Goal: Task Accomplishment & Management: Manage account settings

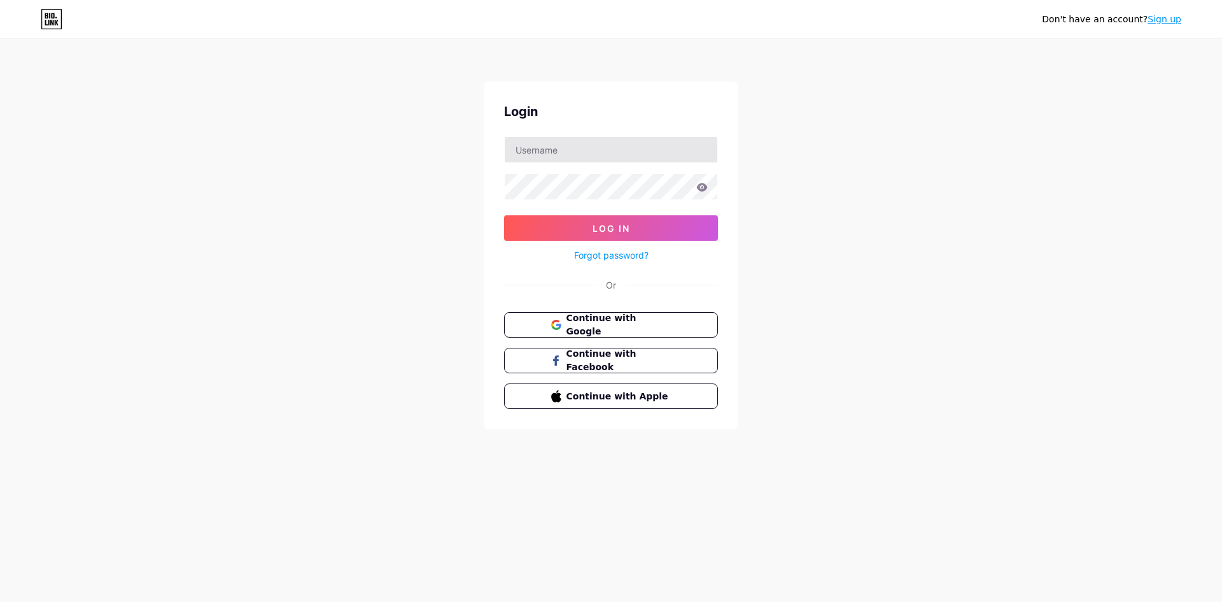
click at [558, 137] on div "Login Log In Forgot password? Or Continue with Google Continue with Facebook Co…" at bounding box center [611, 255] width 255 height 348
click at [562, 144] on input "text" at bounding box center [611, 149] width 213 height 25
click at [547, 321] on button "Continue with Google" at bounding box center [610, 325] width 217 height 26
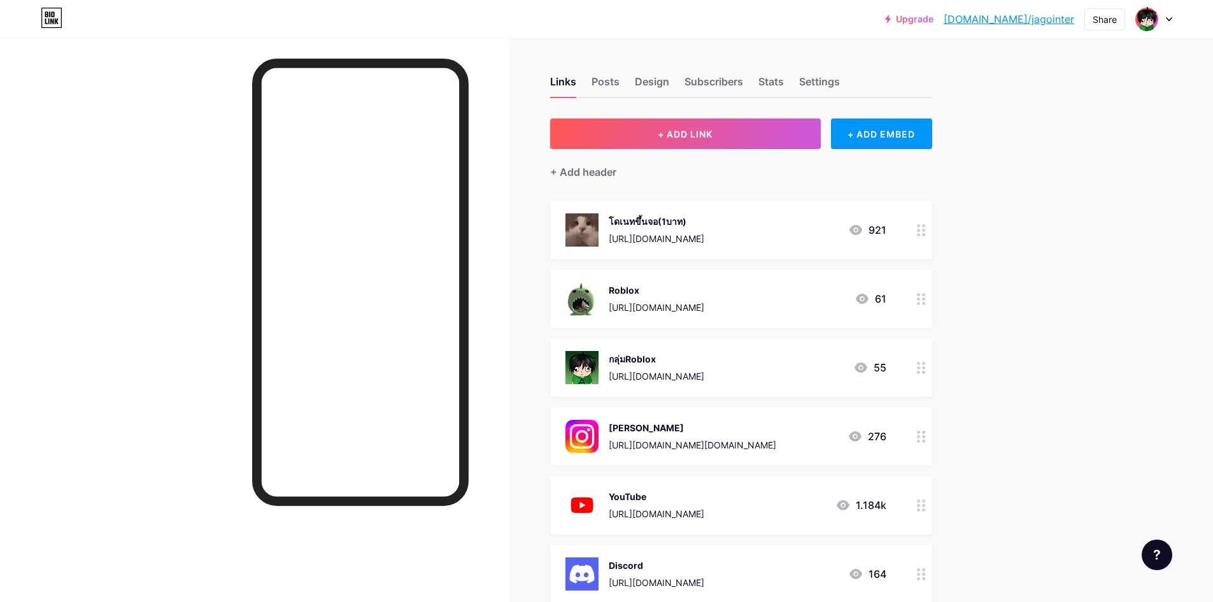
click at [923, 231] on icon at bounding box center [921, 230] width 9 height 12
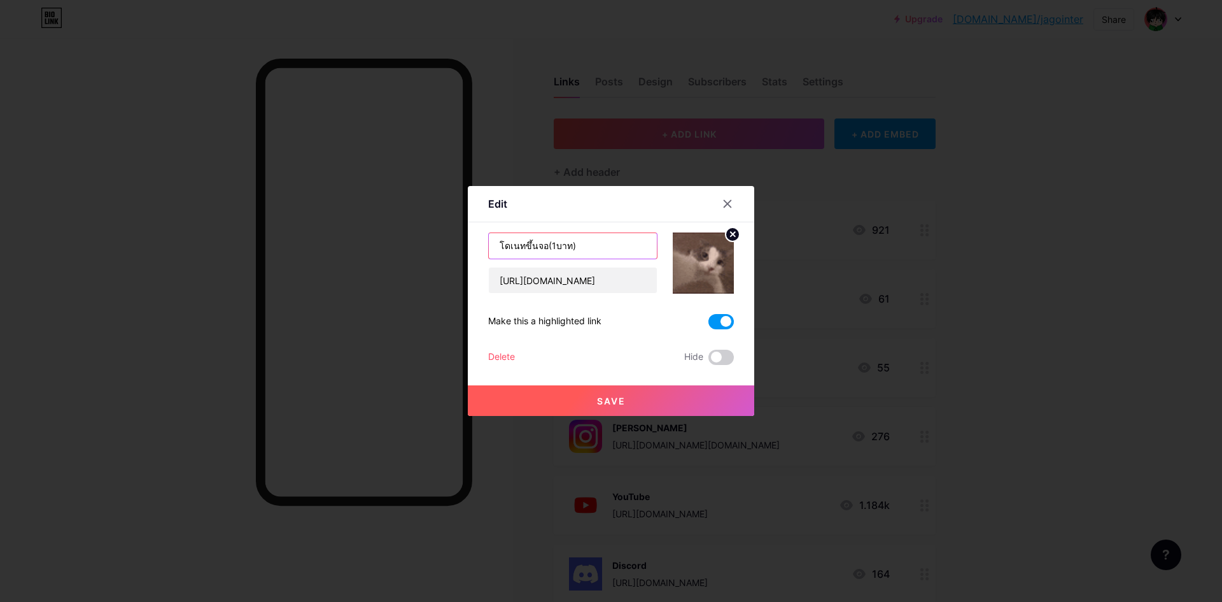
drag, startPoint x: 593, startPoint y: 246, endPoint x: 549, endPoint y: 249, distance: 44.6
click at [546, 249] on input "โดเนทขึ้นจอ(1บาท)" at bounding box center [573, 245] width 168 height 25
click at [569, 246] on input "โดเนทขึ้นจอ(1บาท)" at bounding box center [573, 245] width 168 height 25
click at [728, 202] on icon at bounding box center [728, 204] width 10 height 10
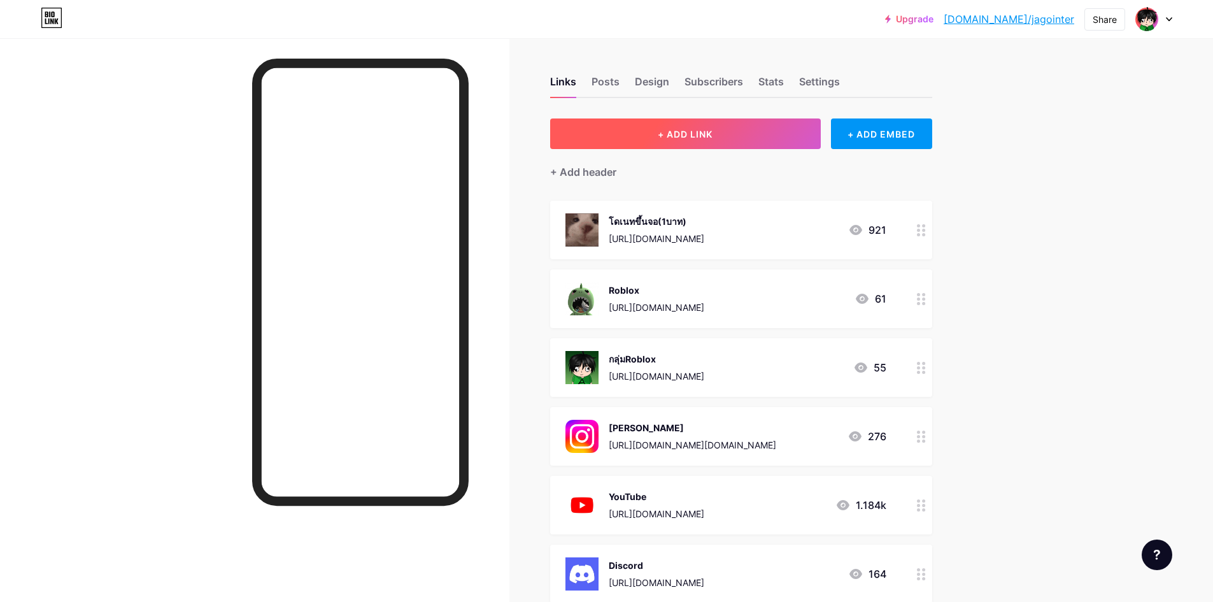
click at [758, 142] on button "+ ADD LINK" at bounding box center [685, 133] width 271 height 31
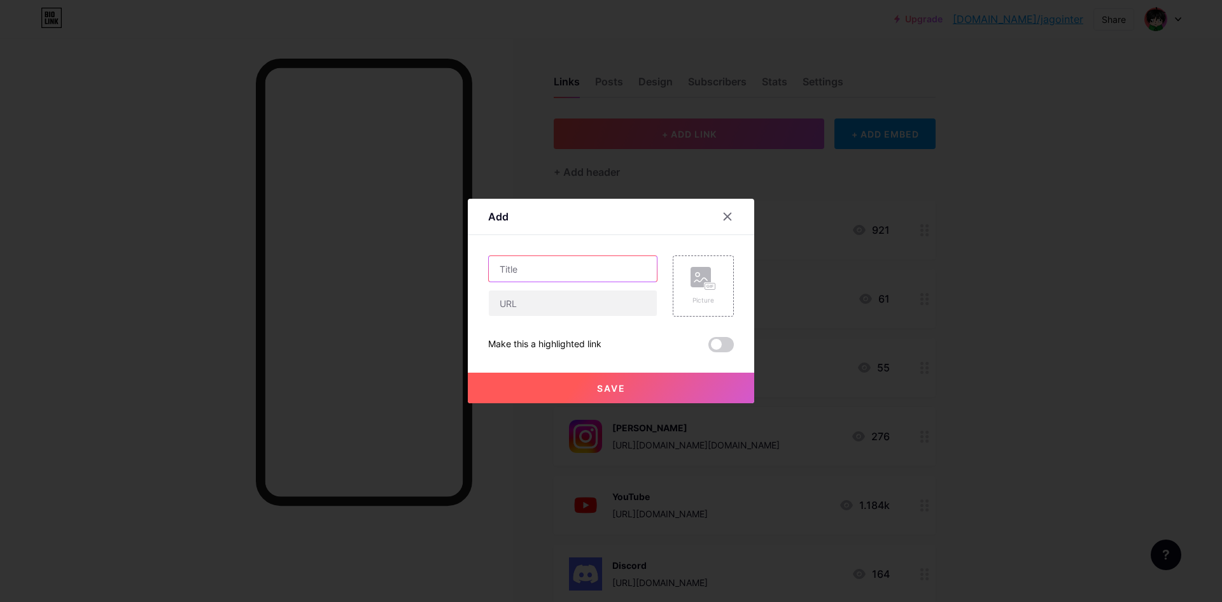
click at [574, 278] on input "text" at bounding box center [573, 268] width 168 height 25
type input "a"
type input "โดเนทขึ้นจอเท่ๆ"
click at [558, 295] on input "text" at bounding box center [573, 302] width 168 height 25
paste input "[URL][DOMAIN_NAME]"
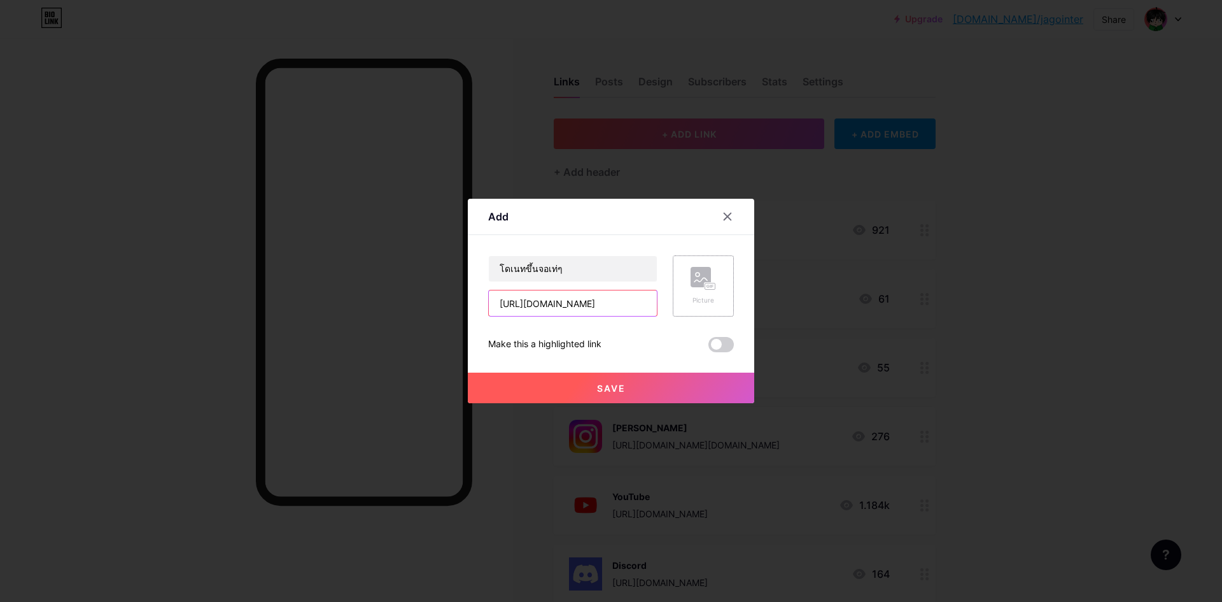
type input "[URL][DOMAIN_NAME]"
click at [732, 288] on div "Picture" at bounding box center [703, 285] width 61 height 61
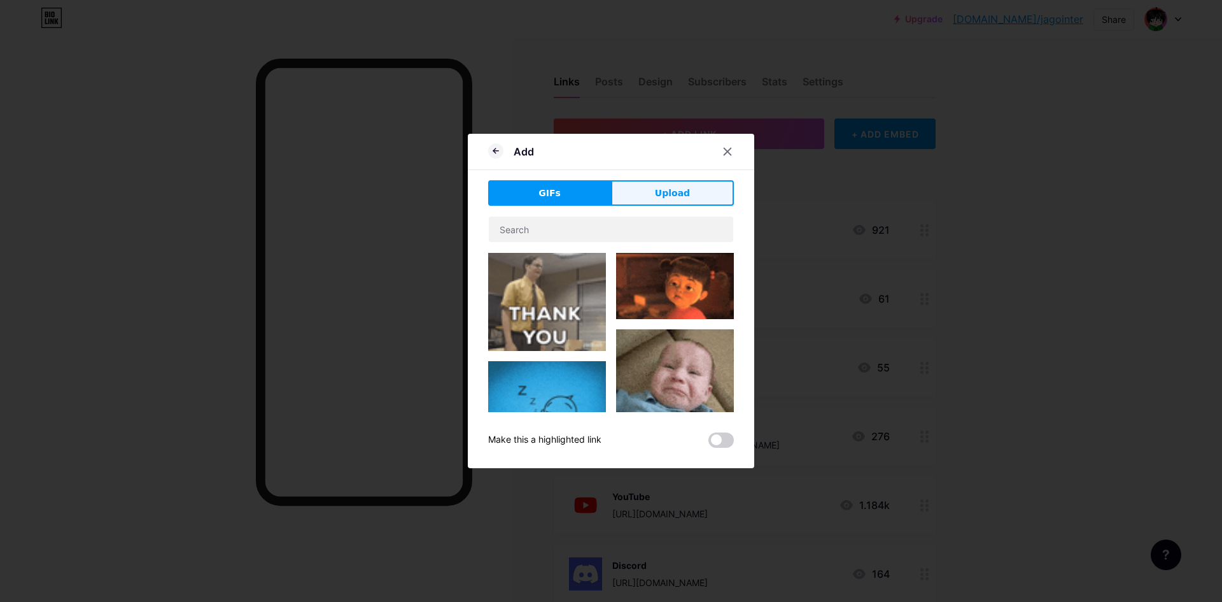
click at [643, 184] on button "Upload" at bounding box center [672, 192] width 123 height 25
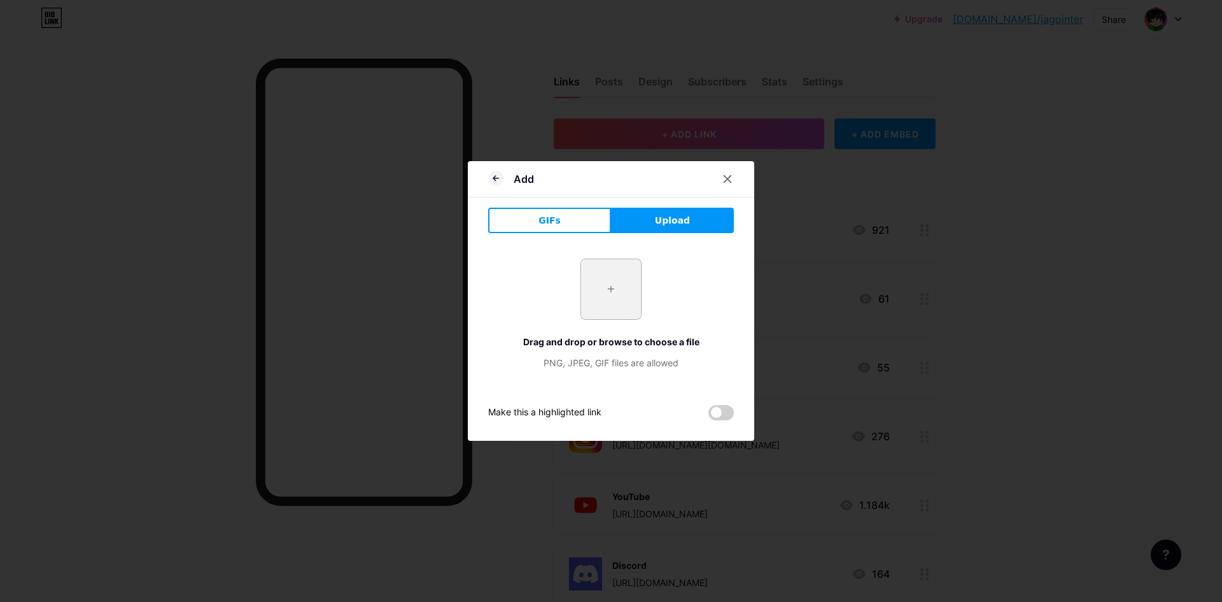
click at [600, 274] on input "file" at bounding box center [611, 289] width 60 height 60
click at [570, 222] on button "GIFs" at bounding box center [549, 220] width 123 height 25
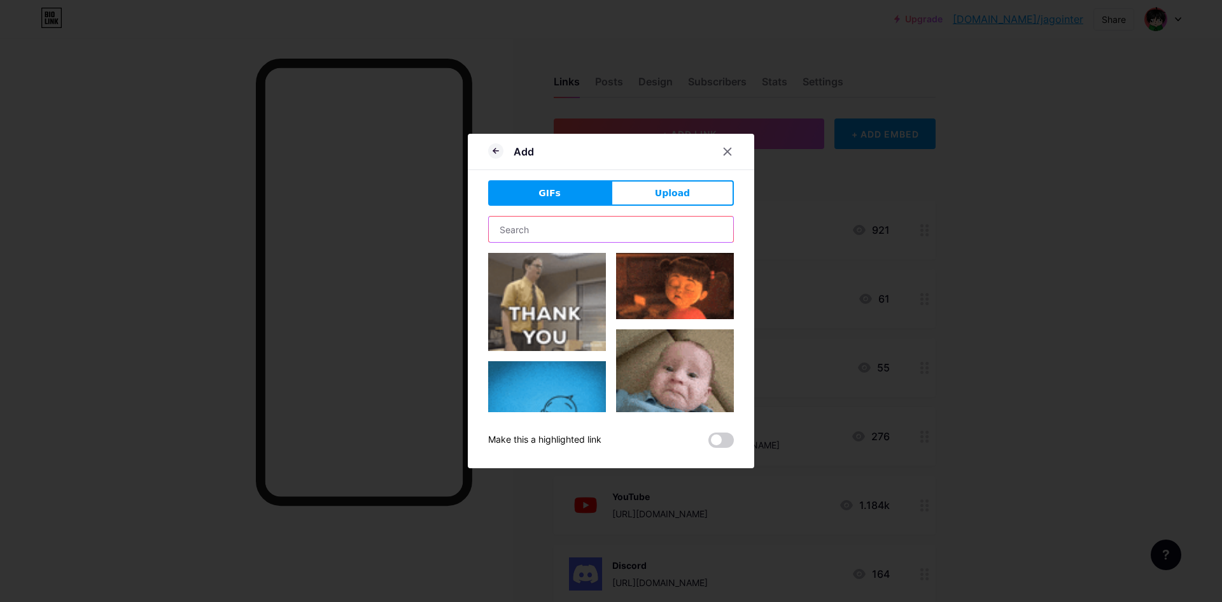
click at [535, 231] on input "text" at bounding box center [611, 228] width 244 height 25
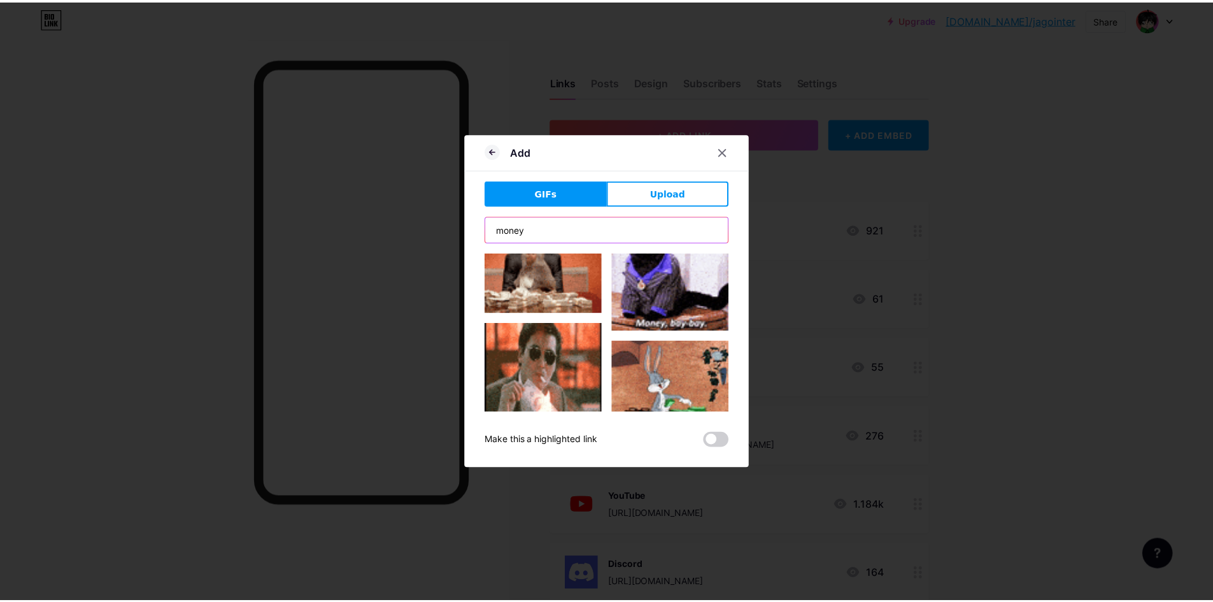
scroll to position [382, 0]
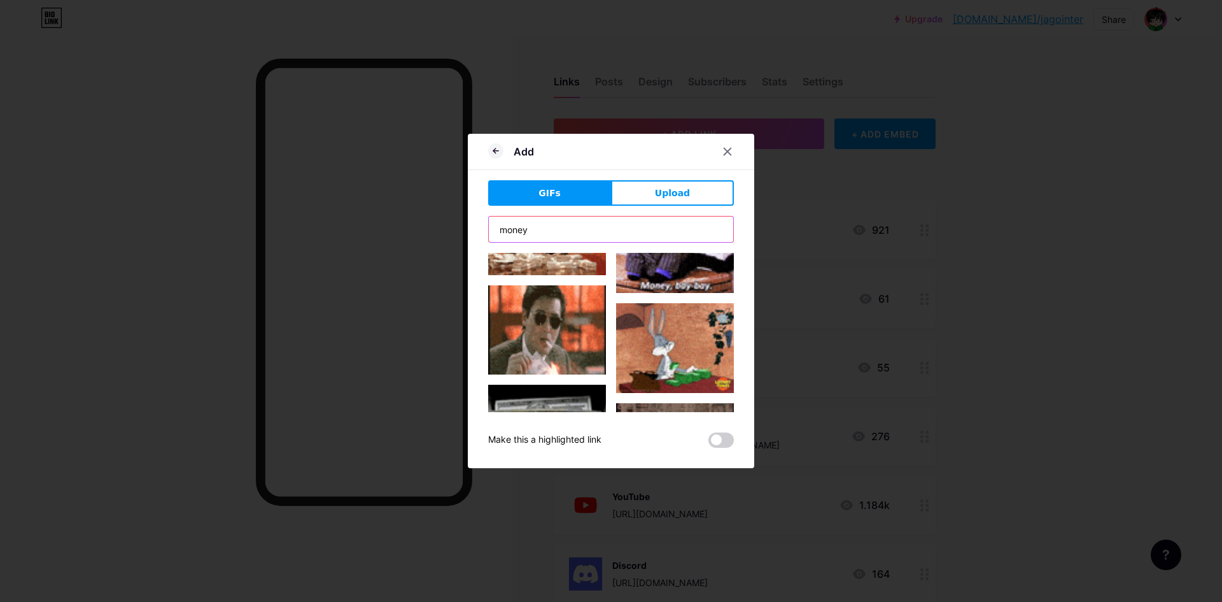
type input "money"
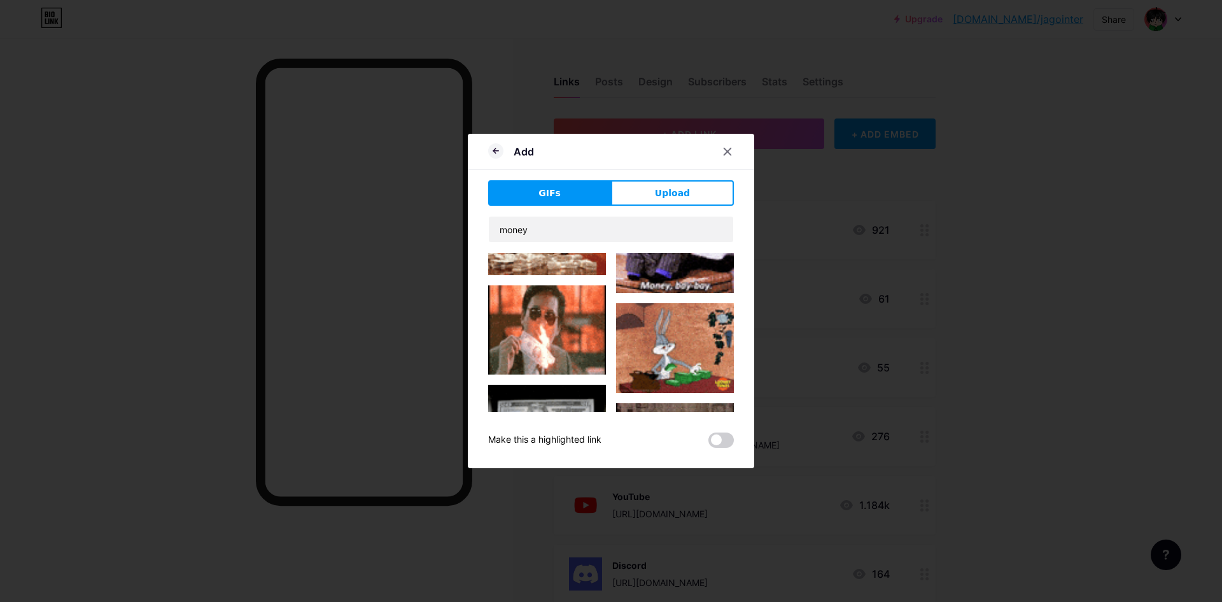
click at [555, 305] on img at bounding box center [547, 330] width 118 height 90
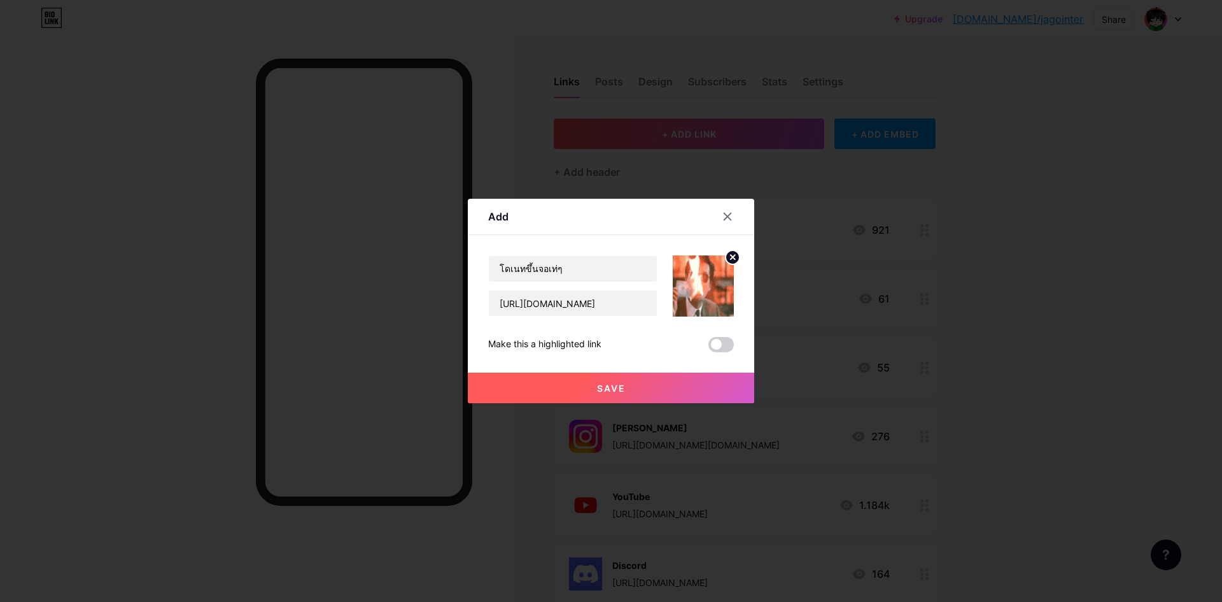
click at [657, 384] on button "Save" at bounding box center [611, 387] width 287 height 31
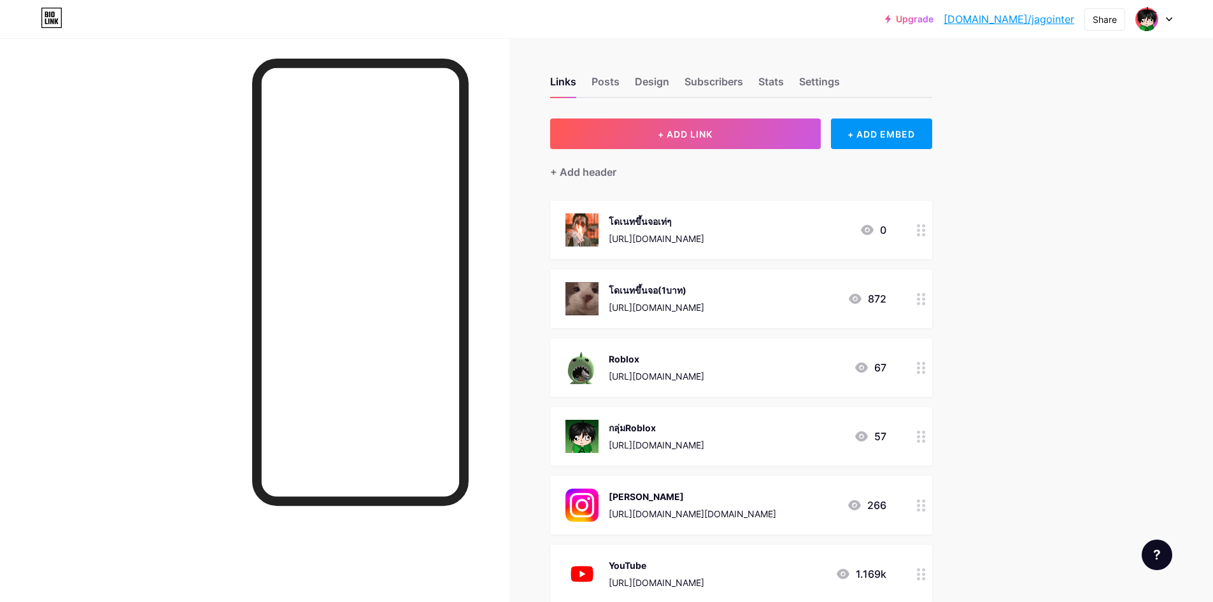
click at [659, 236] on div "[URL][DOMAIN_NAME]" at bounding box center [657, 238] width 96 height 13
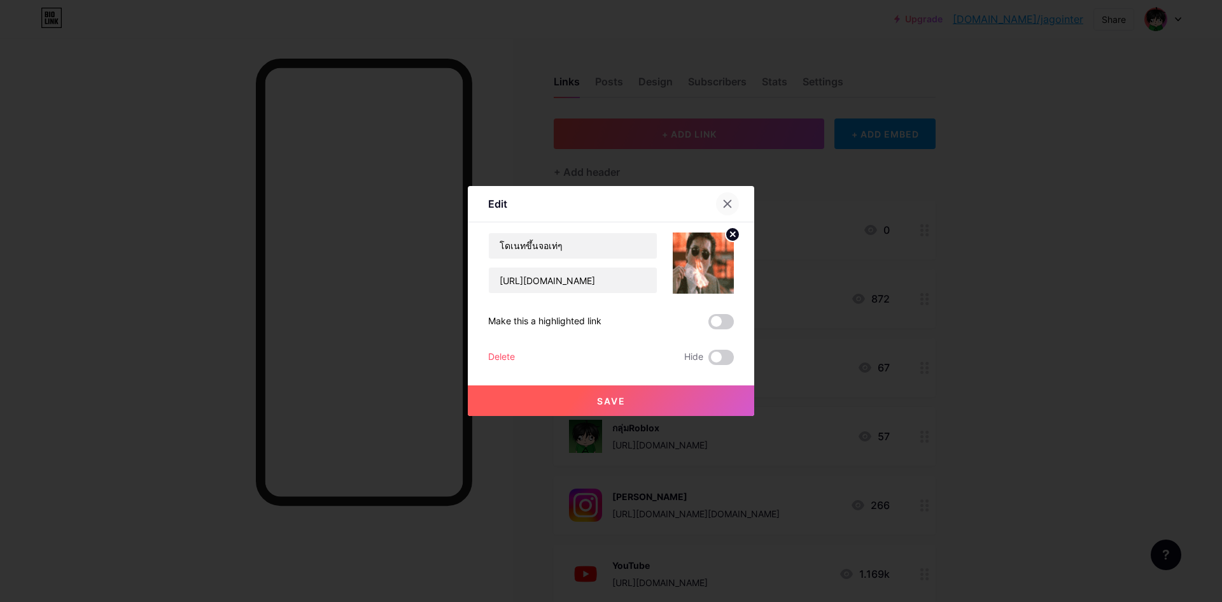
click at [733, 204] on div at bounding box center [727, 203] width 23 height 23
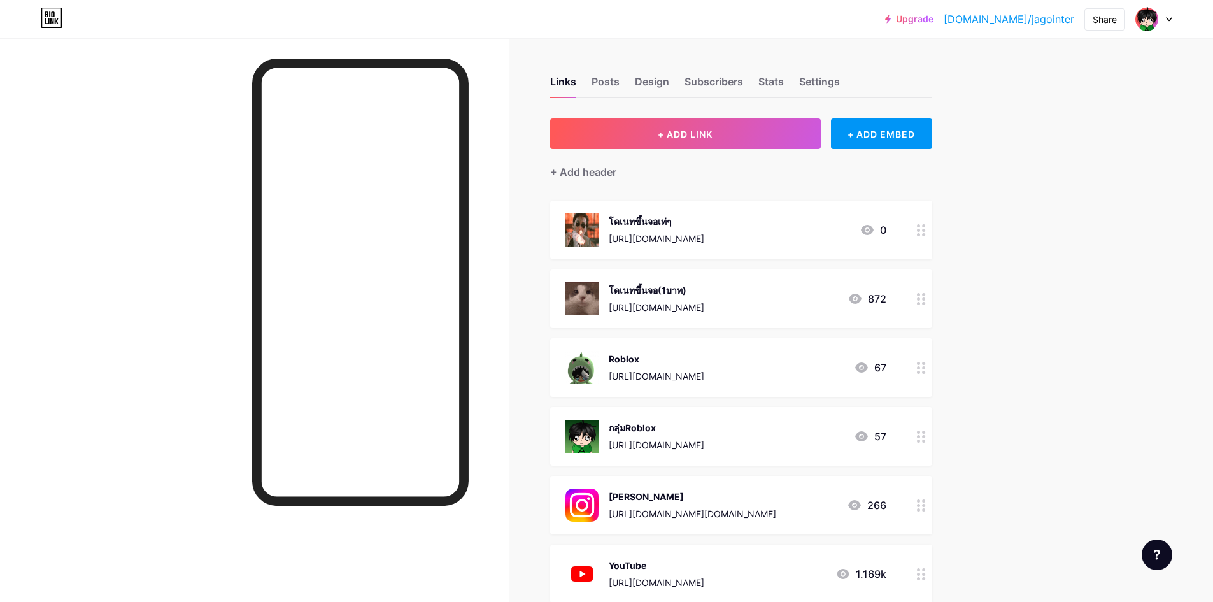
click at [920, 228] on div at bounding box center [921, 230] width 22 height 59
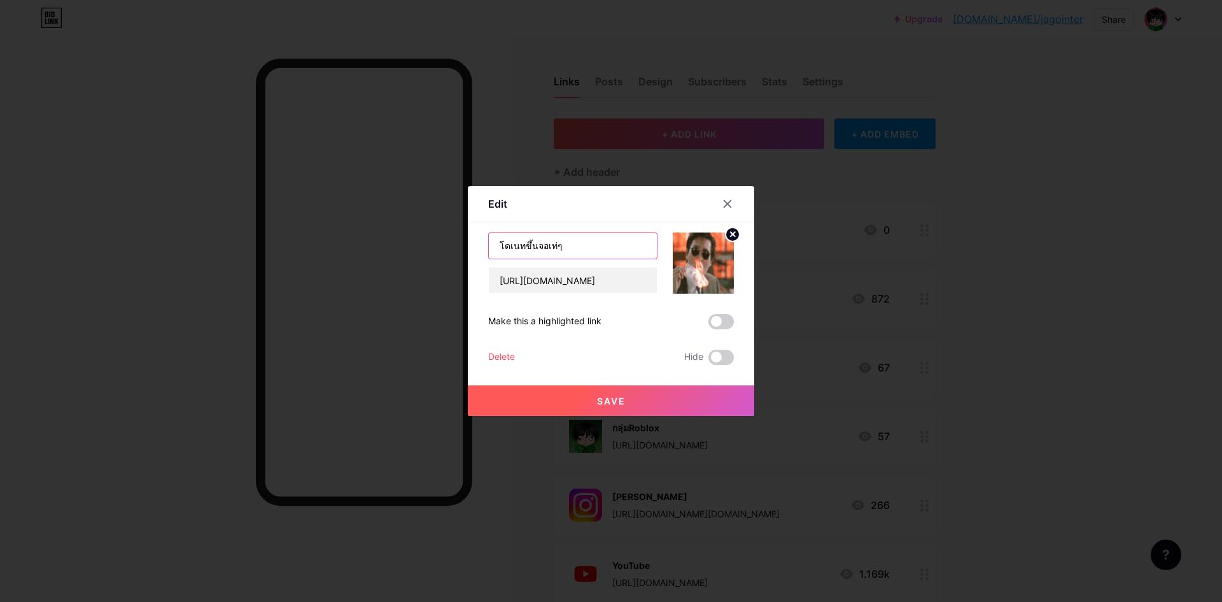
drag, startPoint x: 576, startPoint y: 252, endPoint x: 525, endPoint y: 248, distance: 51.1
click at [525, 248] on input "โดเนทขึ้นจอเท่ๆ" at bounding box center [573, 245] width 168 height 25
type input "โดเนทแบบคนมีตัง"
click at [623, 398] on span "Save" at bounding box center [611, 400] width 29 height 11
click at [714, 323] on span at bounding box center [721, 321] width 25 height 15
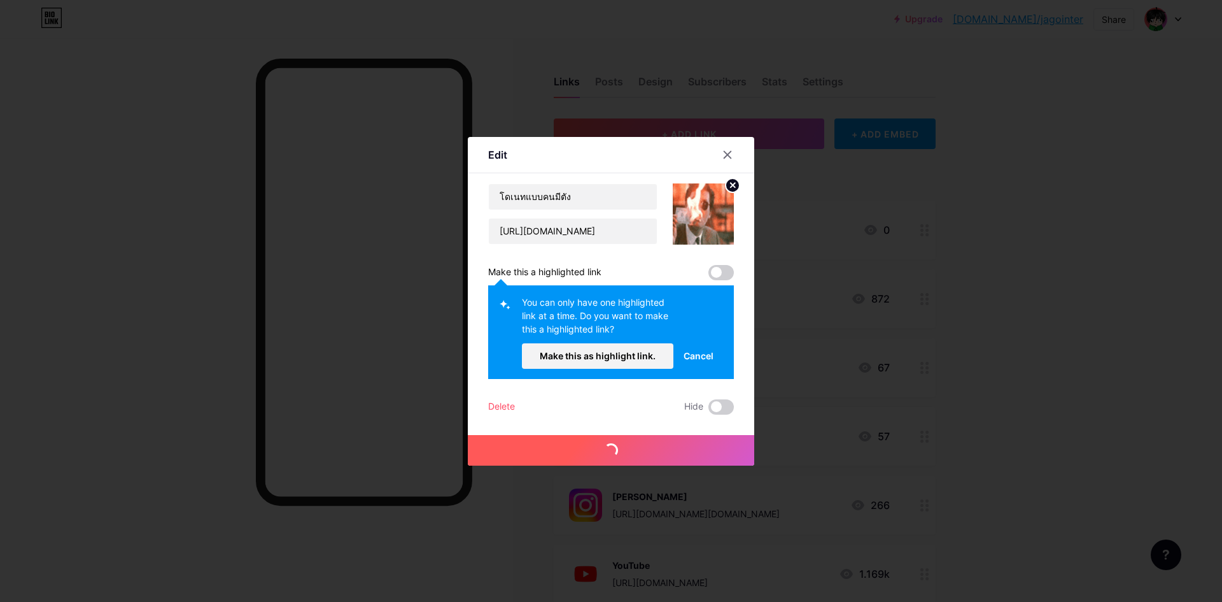
click at [711, 357] on span "Cancel" at bounding box center [699, 355] width 30 height 13
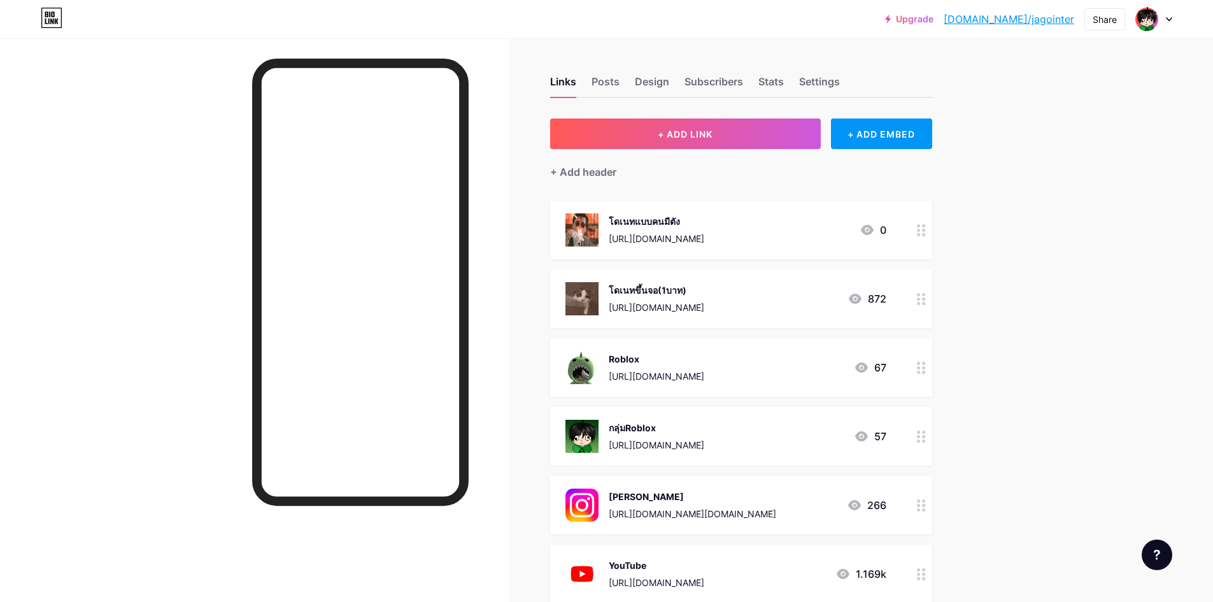
click at [818, 302] on div "โดเนทขึ้นจอ(1บาท) [URL][DOMAIN_NAME] 872" at bounding box center [725, 298] width 321 height 33
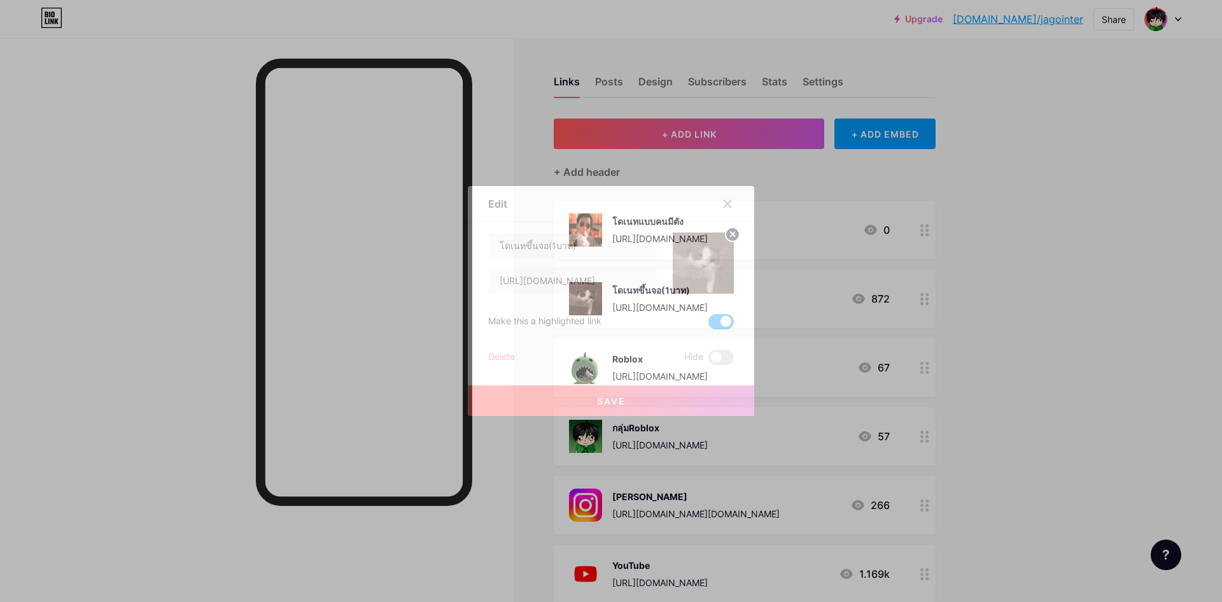
click at [720, 319] on span at bounding box center [721, 321] width 25 height 15
click at [709, 325] on input "checkbox" at bounding box center [709, 325] width 0 height 0
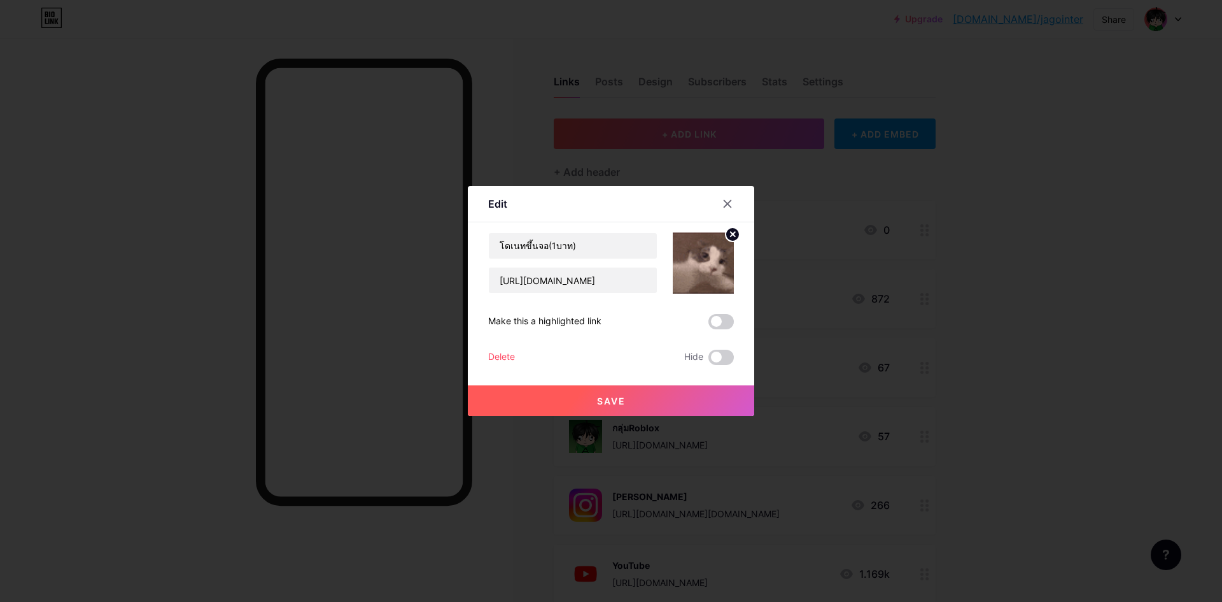
click at [683, 394] on button "Save" at bounding box center [611, 400] width 287 height 31
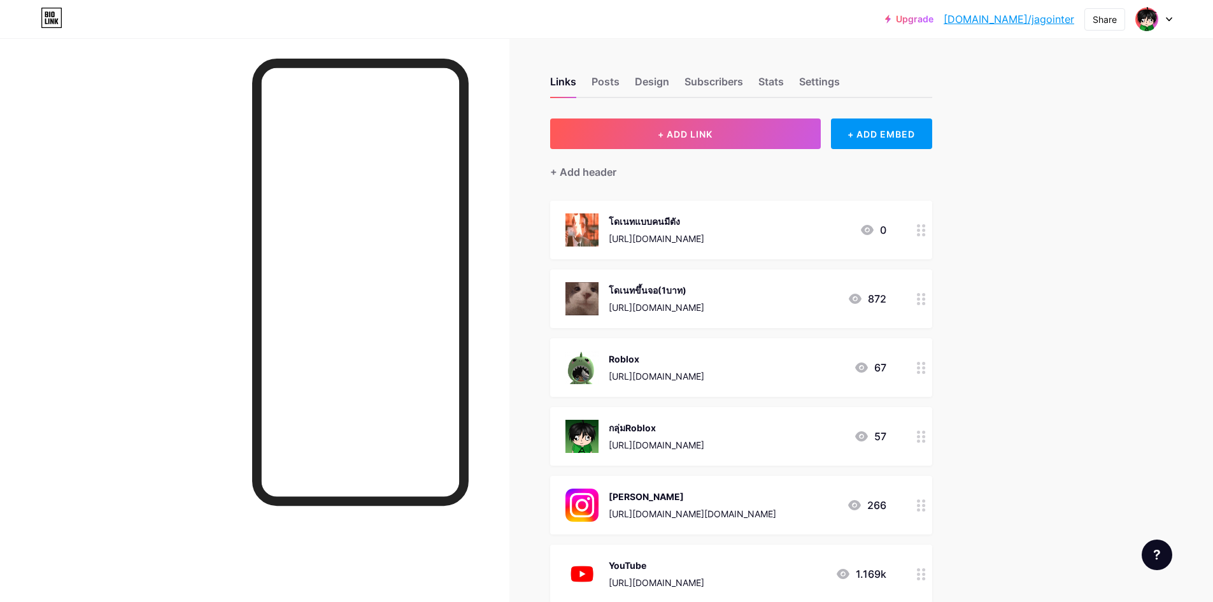
click at [675, 220] on div "โดเนทแบบคนมีตัง" at bounding box center [657, 221] width 96 height 13
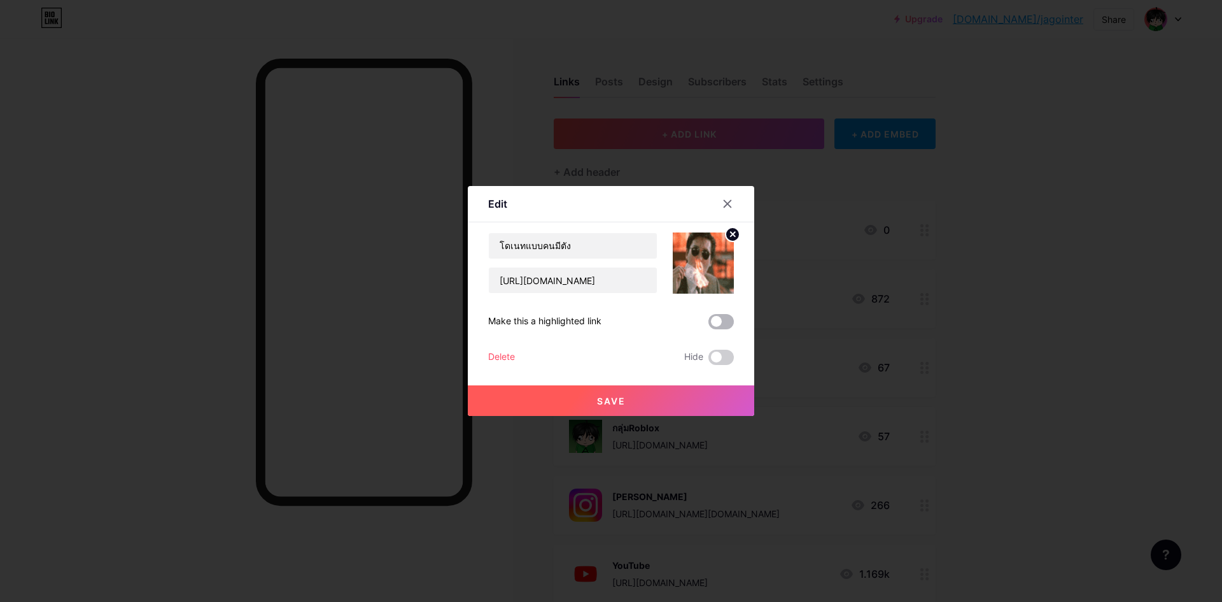
click at [718, 319] on span at bounding box center [721, 321] width 25 height 15
click at [709, 325] on input "checkbox" at bounding box center [709, 325] width 0 height 0
click at [691, 395] on button "Save" at bounding box center [611, 400] width 287 height 31
